Goal: Task Accomplishment & Management: Manage account settings

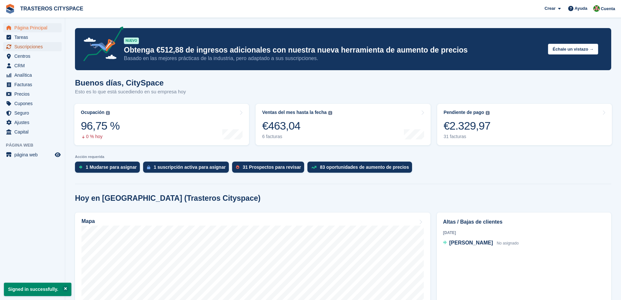
click at [22, 48] on span "Suscripciones" at bounding box center [33, 46] width 39 height 9
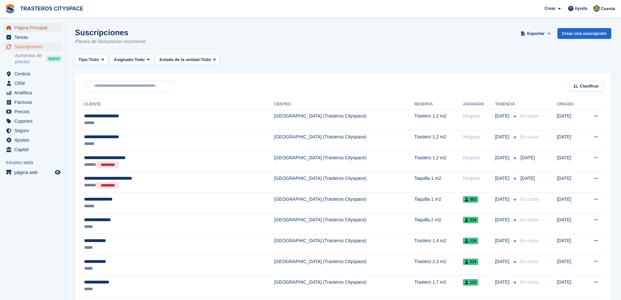
click at [39, 28] on span "Página Principal" at bounding box center [33, 27] width 39 height 9
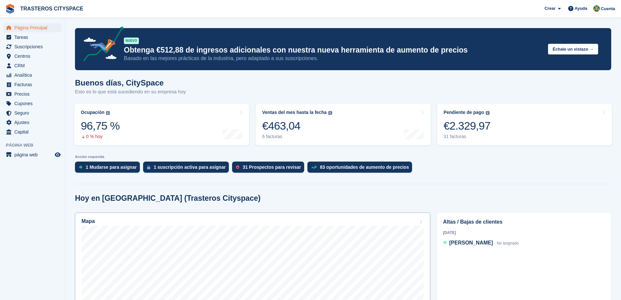
click at [293, 223] on div "Mapa" at bounding box center [253, 221] width 342 height 7
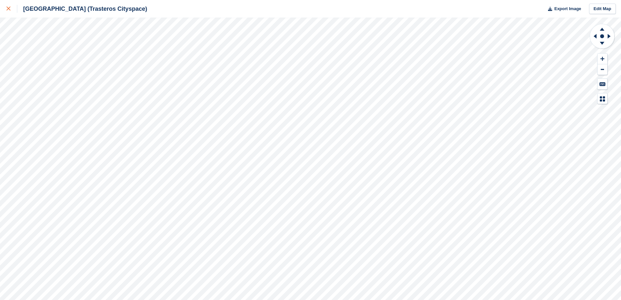
click at [12, 8] on div at bounding box center [12, 9] width 11 height 8
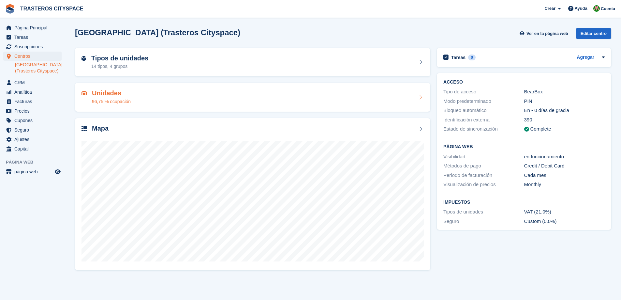
click at [218, 101] on div "Unidades 96,75 % ocupación" at bounding box center [253, 97] width 342 height 16
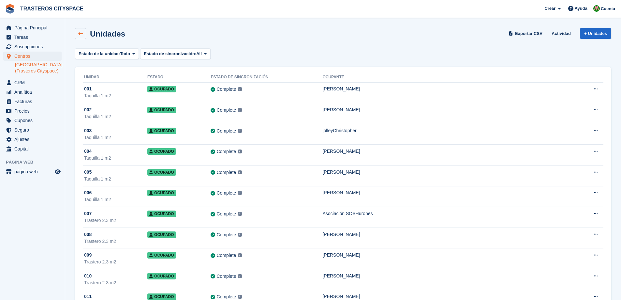
click at [83, 35] on icon at bounding box center [80, 33] width 5 height 5
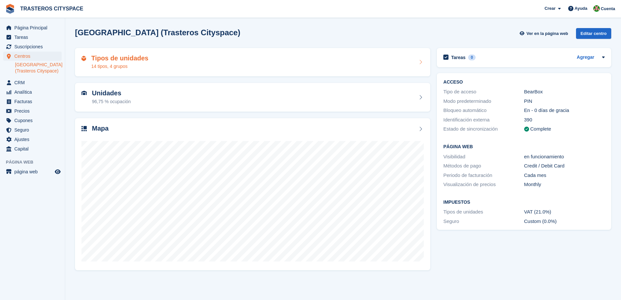
click at [163, 67] on div "Tipos de unidades 14 tipos, 4 grupos" at bounding box center [253, 62] width 342 height 16
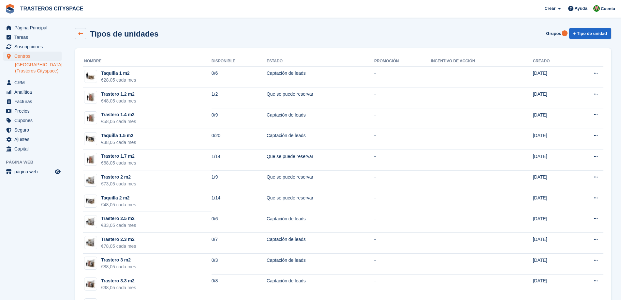
click at [82, 34] on icon at bounding box center [80, 33] width 5 height 5
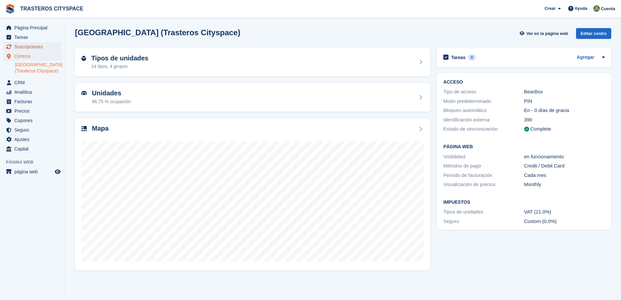
click at [46, 49] on span "Suscripciones" at bounding box center [33, 46] width 39 height 9
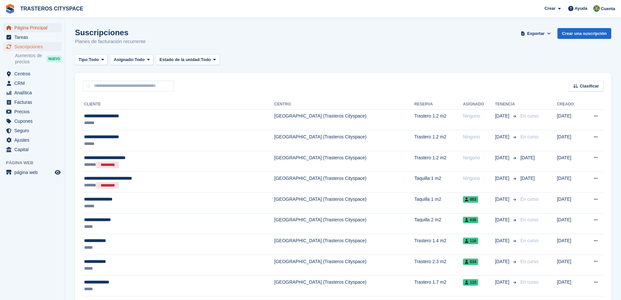
click at [45, 29] on span "Página Principal" at bounding box center [33, 27] width 39 height 9
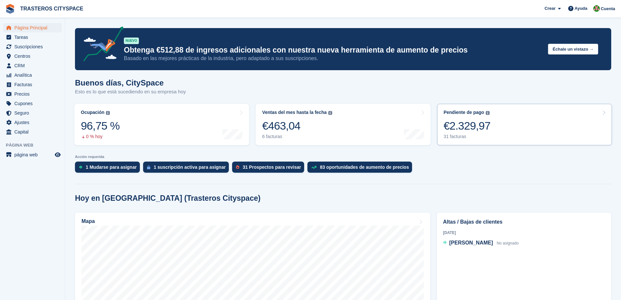
click at [505, 129] on link "Pendiente de pago El saldo total pendiente de todas las facturas abiertas. €2.3…" at bounding box center [524, 124] width 175 height 41
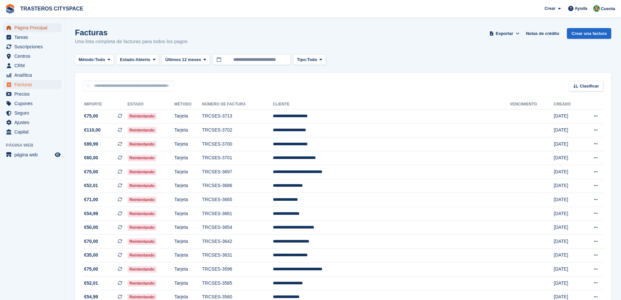
click at [30, 25] on span "Página Principal" at bounding box center [33, 27] width 39 height 9
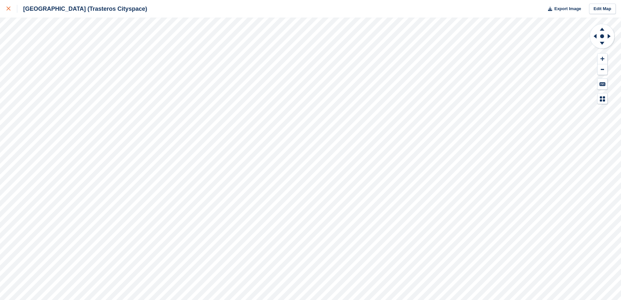
click at [4, 8] on link at bounding box center [8, 9] width 17 height 18
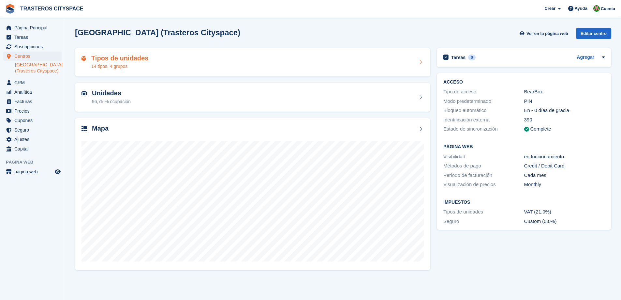
click at [175, 64] on div "Tipos de unidades 14 tipos, 4 grupos" at bounding box center [253, 62] width 342 height 16
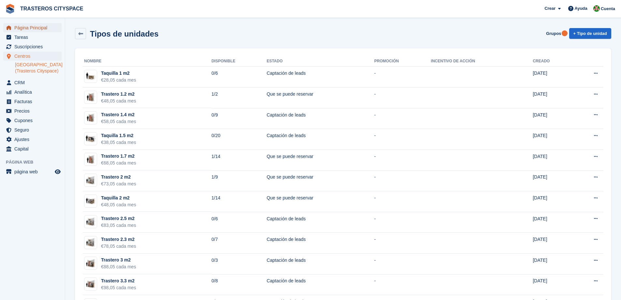
click at [47, 29] on span "Página Principal" at bounding box center [33, 27] width 39 height 9
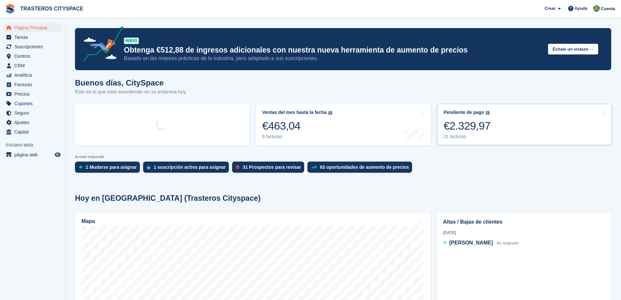
click at [506, 126] on link "Pendiente de pago El saldo total pendiente de todas las facturas abiertas. €2.3…" at bounding box center [524, 124] width 175 height 41
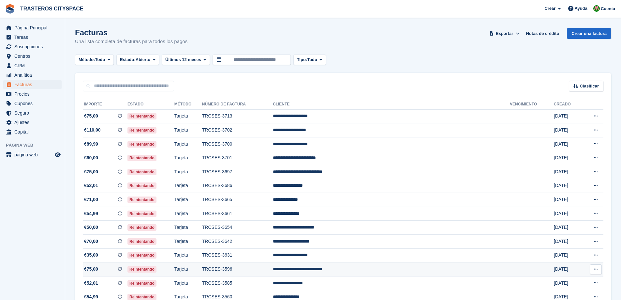
click at [344, 270] on td "**********" at bounding box center [391, 269] width 237 height 14
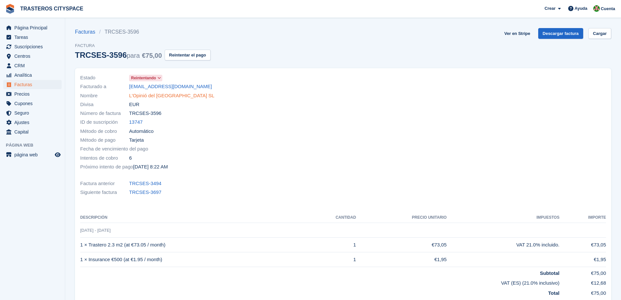
click at [170, 97] on link "L'Opinió del [GEOGRAPHIC_DATA] SL" at bounding box center [171, 96] width 85 height 8
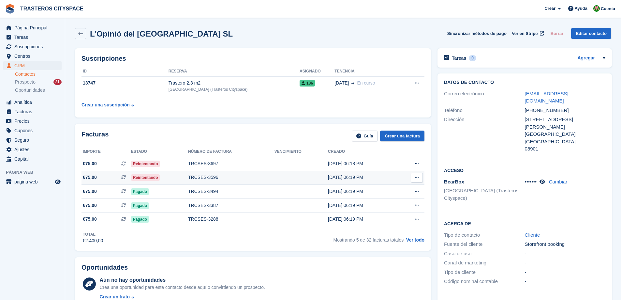
click at [210, 176] on div "TRCSES-3596" at bounding box center [231, 177] width 86 height 7
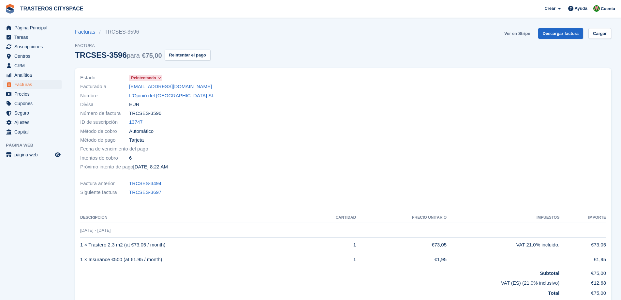
click at [527, 33] on link "Ver en Stripe" at bounding box center [517, 33] width 31 height 11
click at [162, 96] on link "L'Opinió del [GEOGRAPHIC_DATA] SL" at bounding box center [171, 96] width 85 height 8
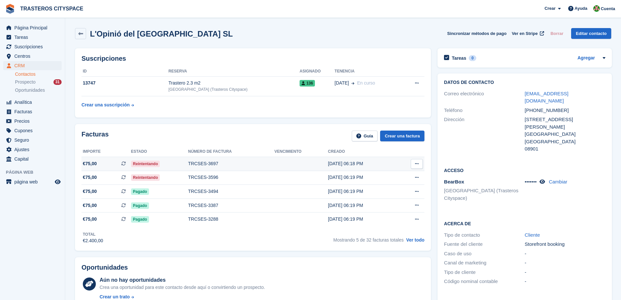
click at [202, 162] on div "TRCSES-3697" at bounding box center [231, 163] width 86 height 7
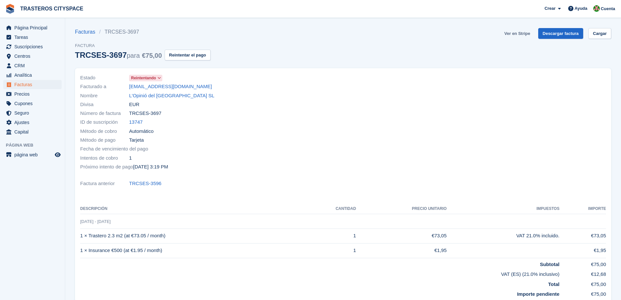
click at [518, 32] on link "Ver en Stripe" at bounding box center [517, 33] width 31 height 11
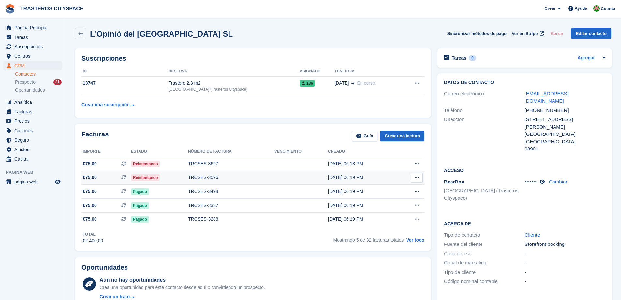
click at [225, 174] on div "TRCSES-3596" at bounding box center [231, 177] width 86 height 7
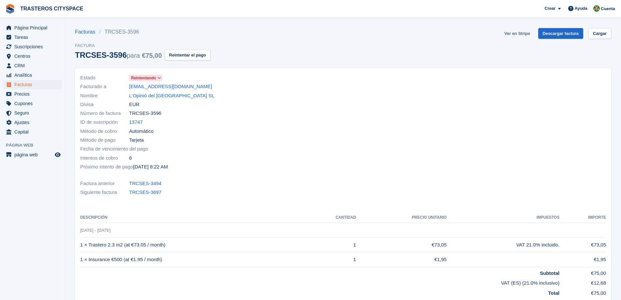
click at [519, 35] on link "Ver en Stripe" at bounding box center [517, 33] width 31 height 11
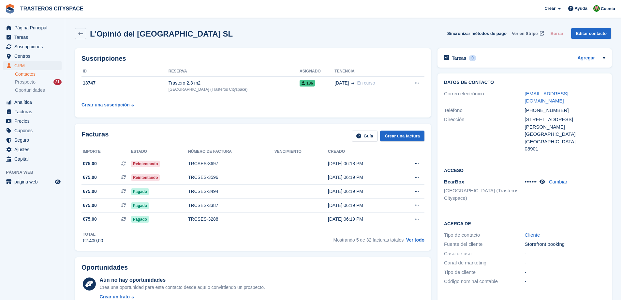
click at [530, 33] on span "Ver en Stripe" at bounding box center [525, 33] width 26 height 7
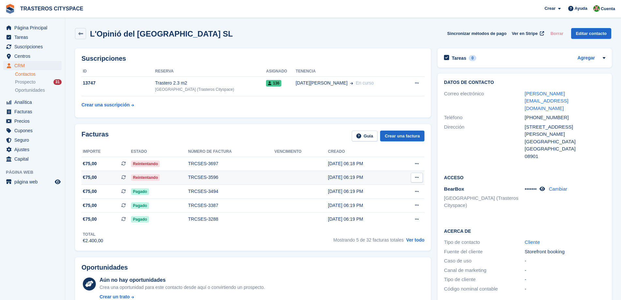
drag, startPoint x: 83, startPoint y: 151, endPoint x: 367, endPoint y: 179, distance: 285.2
click at [367, 179] on table "Importe Estado Número de factura Vencimiento Creado €75,00 Esta es una factura …" at bounding box center [253, 186] width 343 height 80
copy table "Importe Estado Número de factura Vencimiento Creado €75,00 Esta es una factura …"
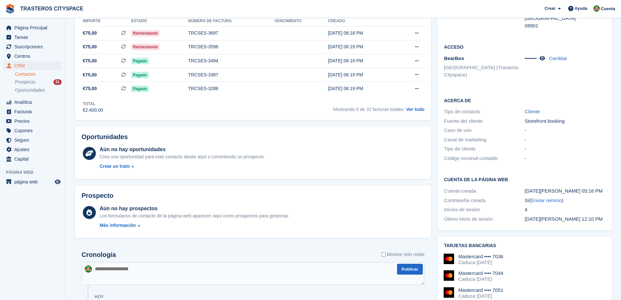
scroll to position [228, 0]
